Goal: Find specific page/section: Find specific page/section

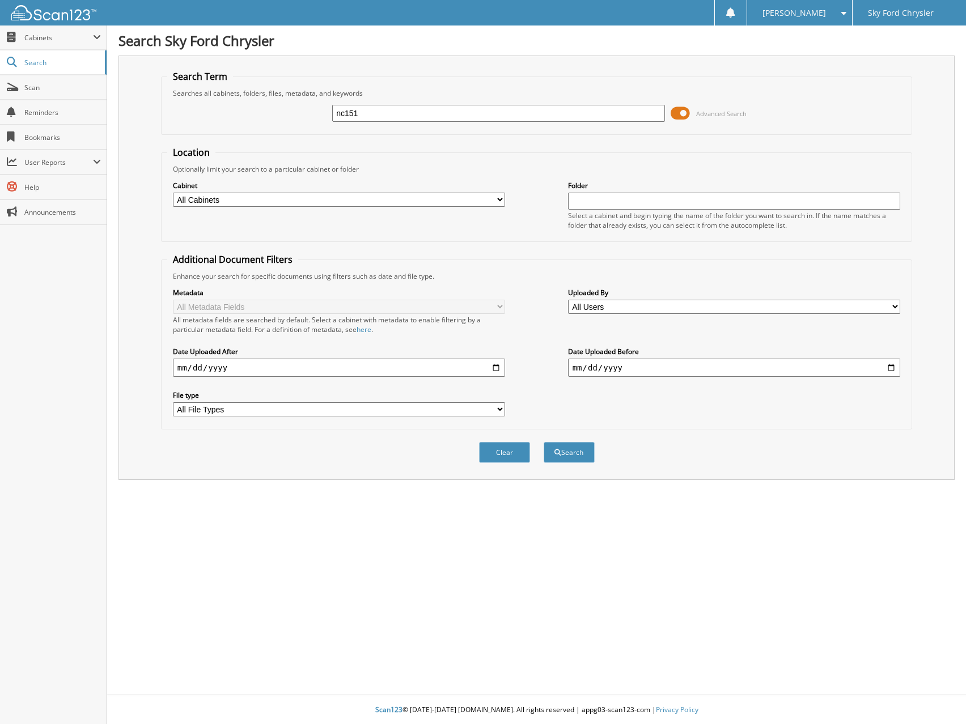
type input "nc151"
click at [543, 442] on button "Search" at bounding box center [568, 452] width 51 height 21
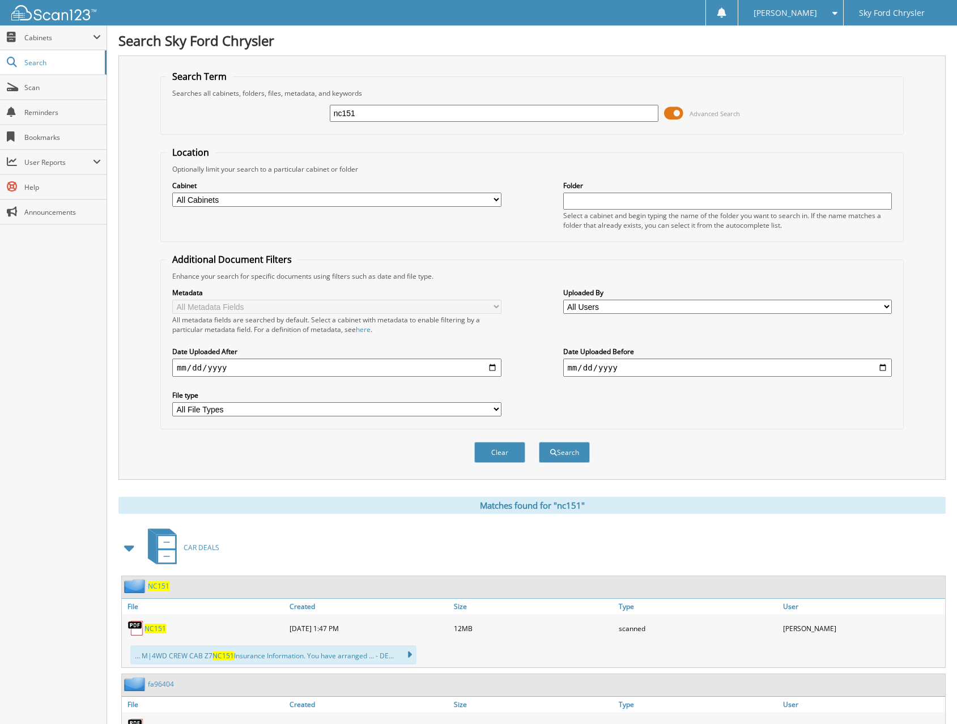
scroll to position [70, 0]
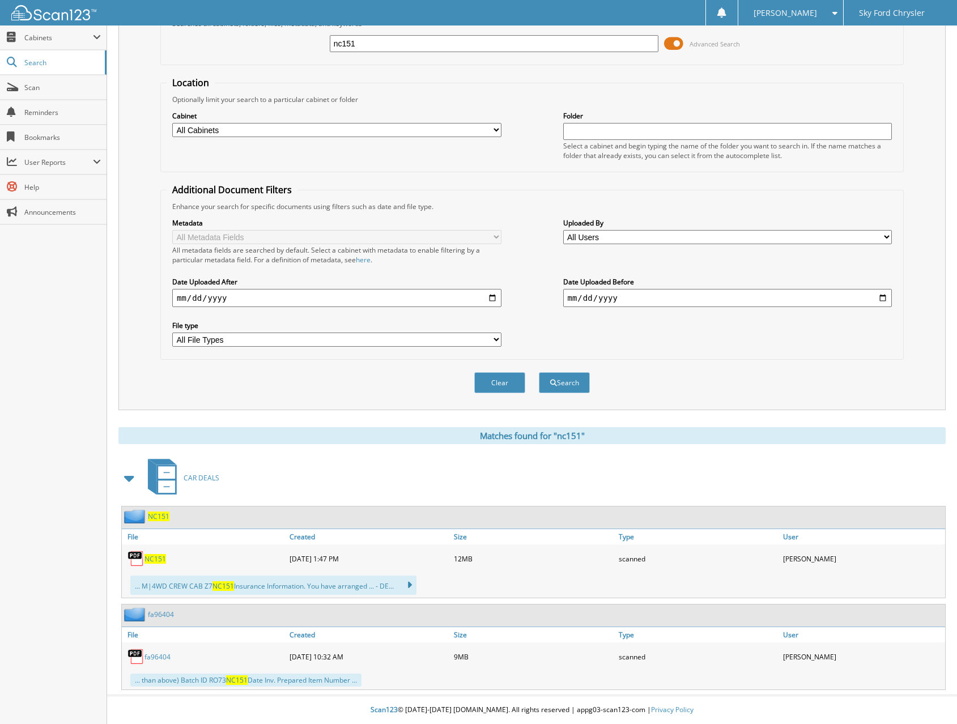
click at [154, 560] on span "NC151" at bounding box center [156, 559] width 22 height 10
